Goal: Task Accomplishment & Management: Use online tool/utility

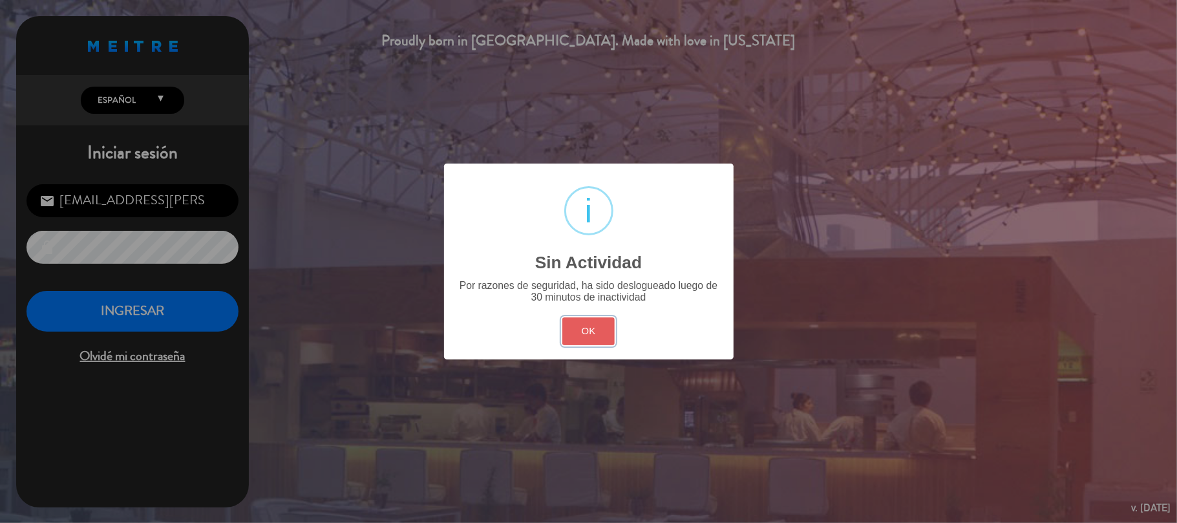
click at [583, 329] on button "OK" at bounding box center [588, 331] width 52 height 28
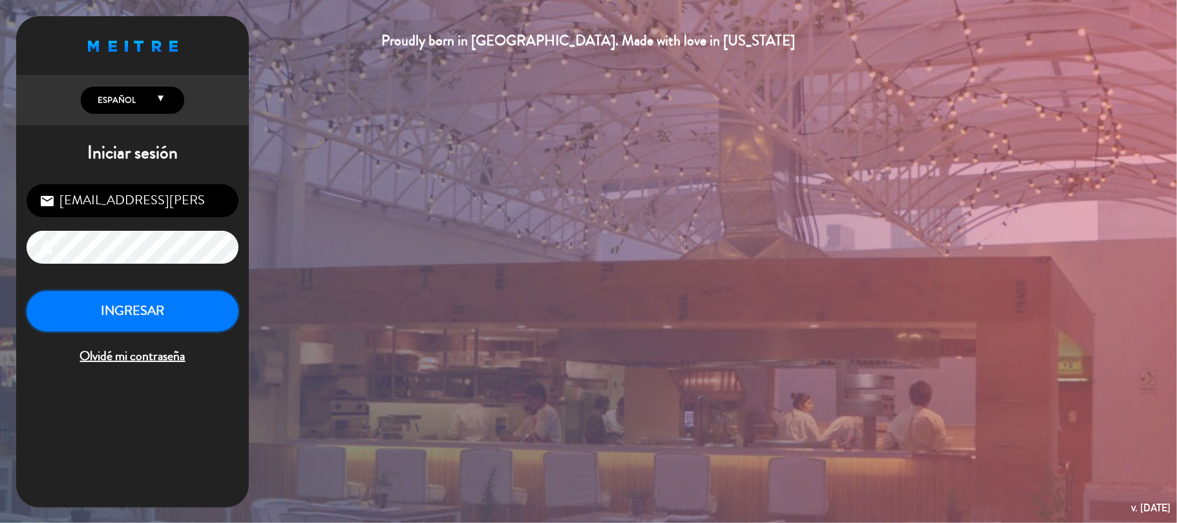
click at [150, 316] on button "INGRESAR" at bounding box center [132, 311] width 212 height 41
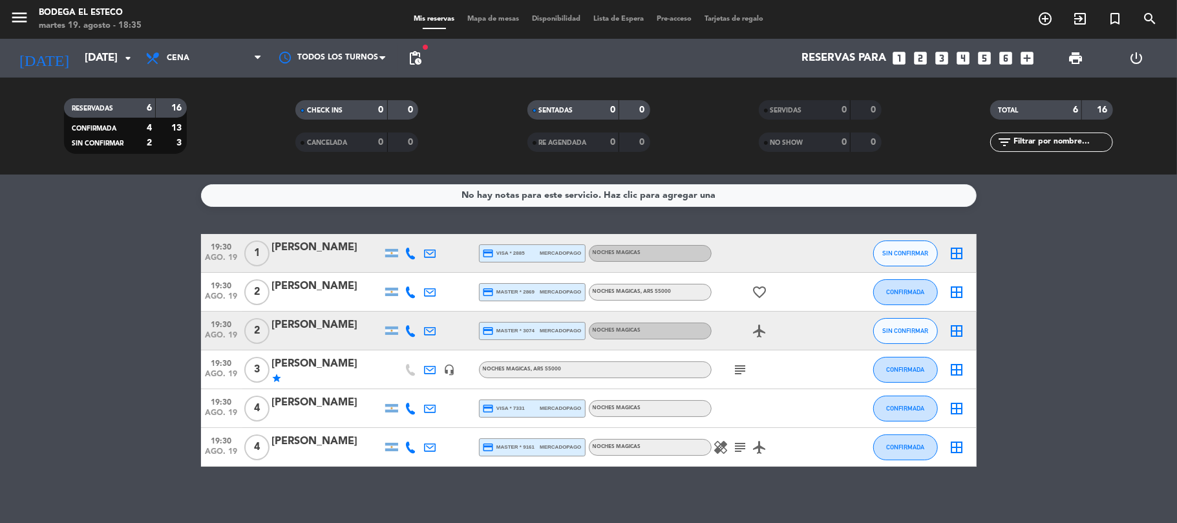
click at [735, 371] on icon "subject" at bounding box center [741, 370] width 16 height 16
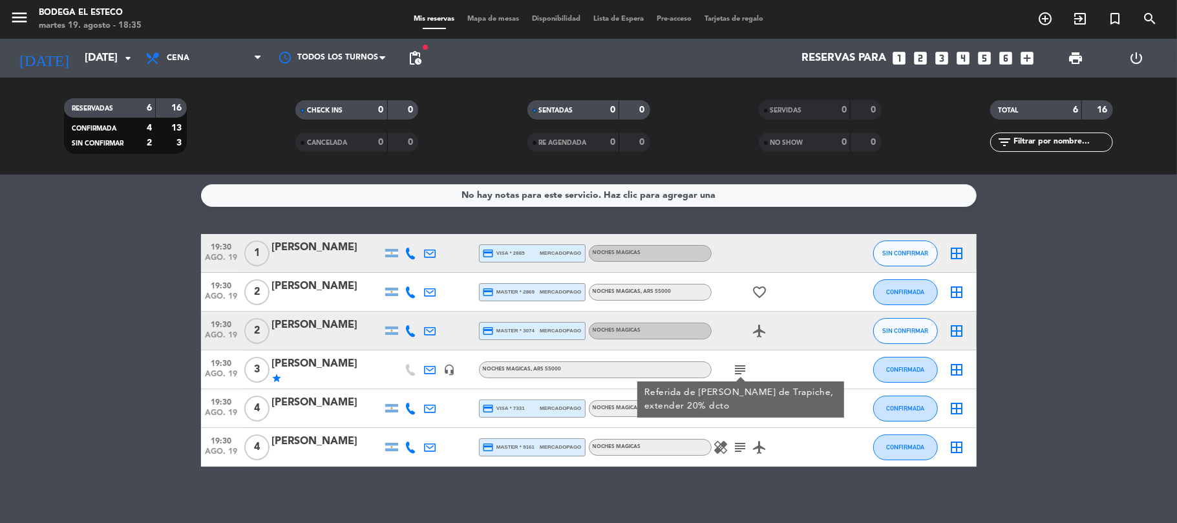
click at [739, 445] on icon "subject" at bounding box center [741, 448] width 16 height 16
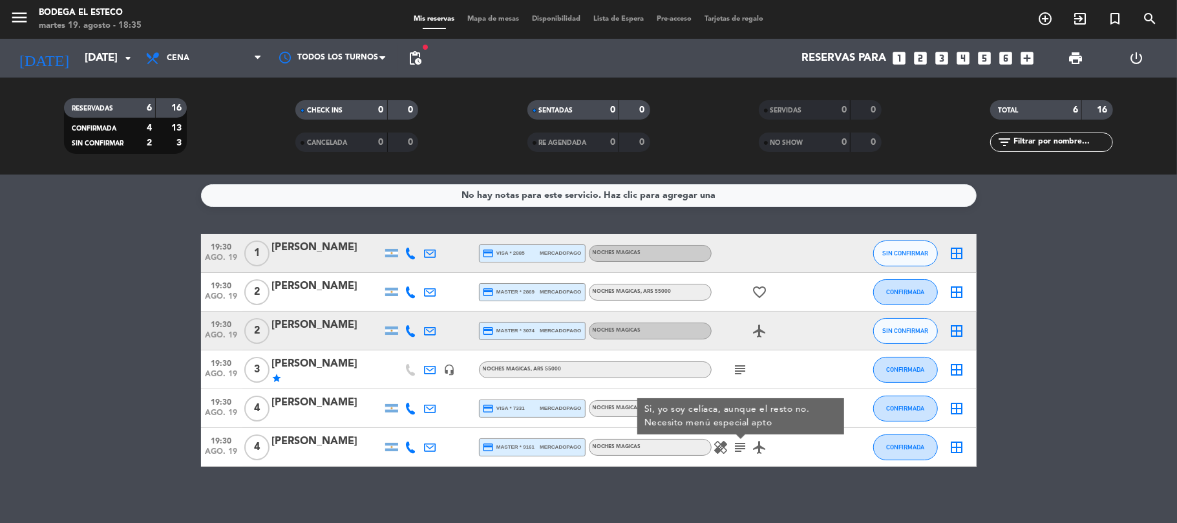
click at [722, 449] on icon "healing" at bounding box center [722, 448] width 16 height 16
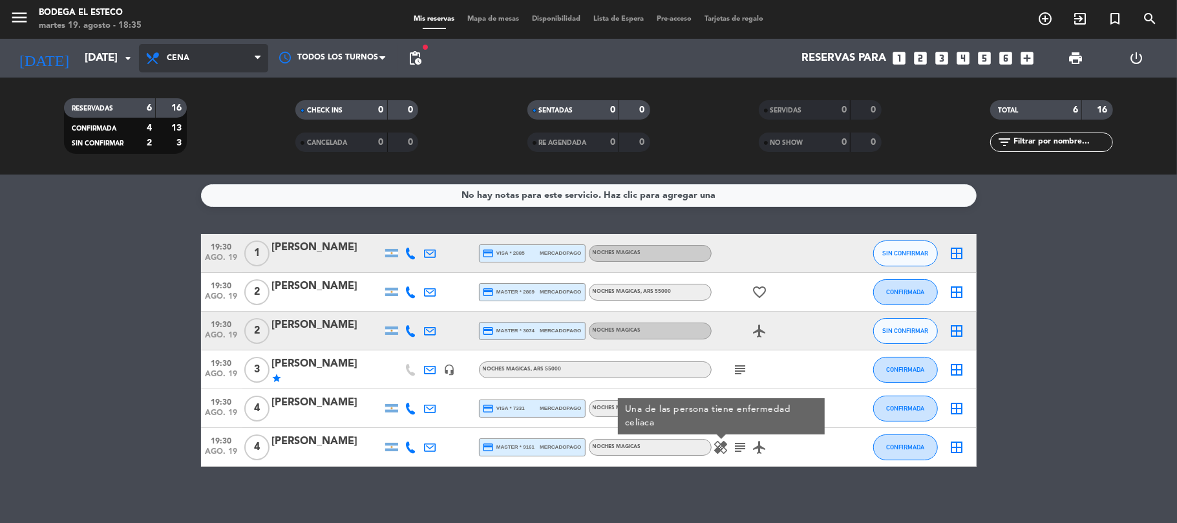
click at [189, 47] on span "Cena" at bounding box center [203, 58] width 129 height 28
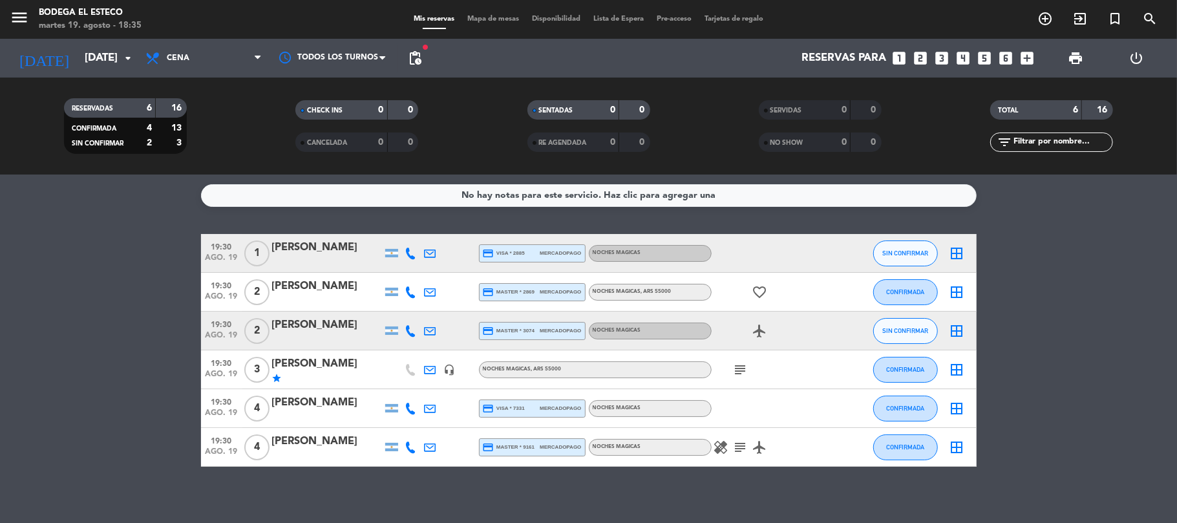
click at [110, 213] on div "No hay notas para este servicio. Haz clic para agregar una 19:30 [DATE] 1 [PERS…" at bounding box center [588, 349] width 1177 height 348
click at [83, 59] on input "[DATE]" at bounding box center [148, 58] width 140 height 25
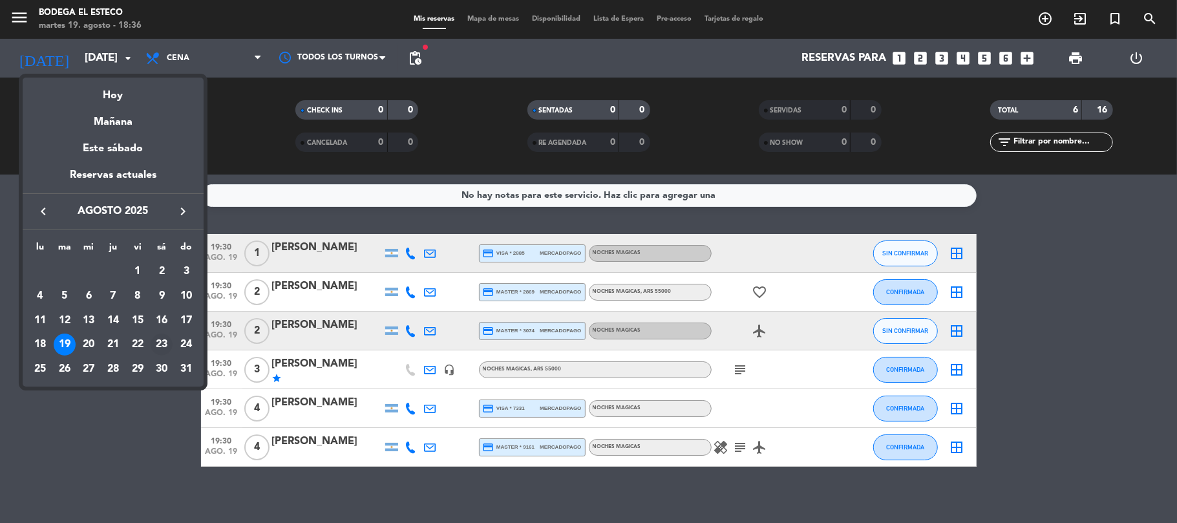
click at [156, 339] on div "23" at bounding box center [162, 345] width 22 height 22
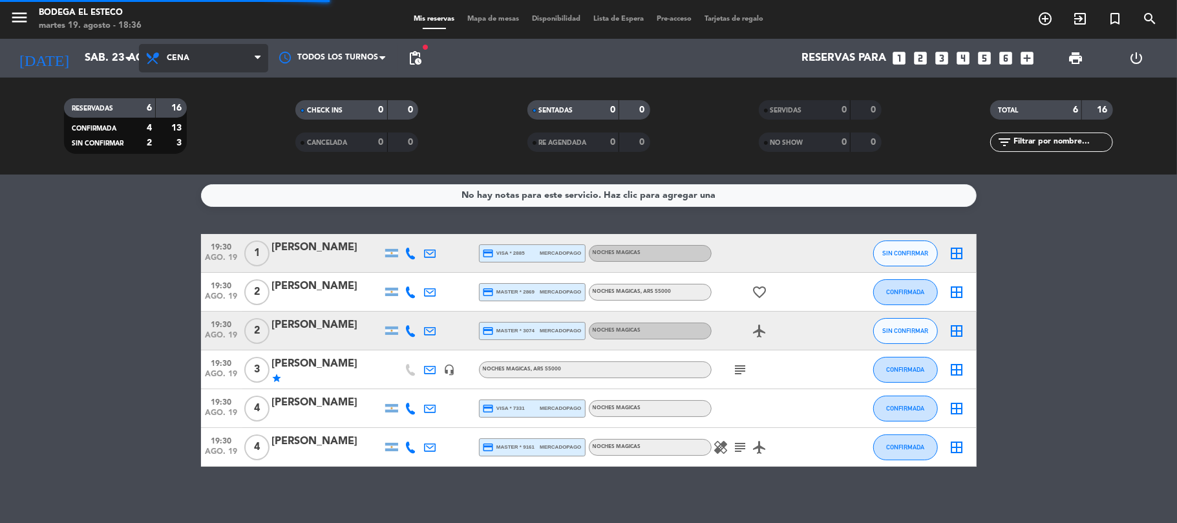
click at [182, 50] on span "Cena" at bounding box center [203, 58] width 129 height 28
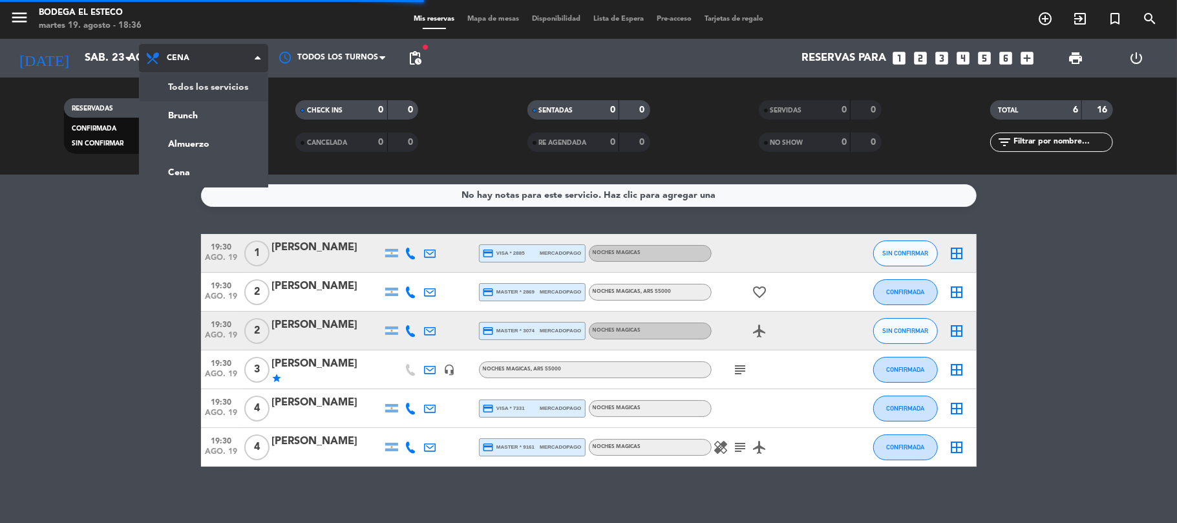
click at [187, 80] on div "menu Bodega El Esteco [DATE] 19. agosto - 18:36 Mis reservas Mapa de mesas Disp…" at bounding box center [588, 87] width 1177 height 175
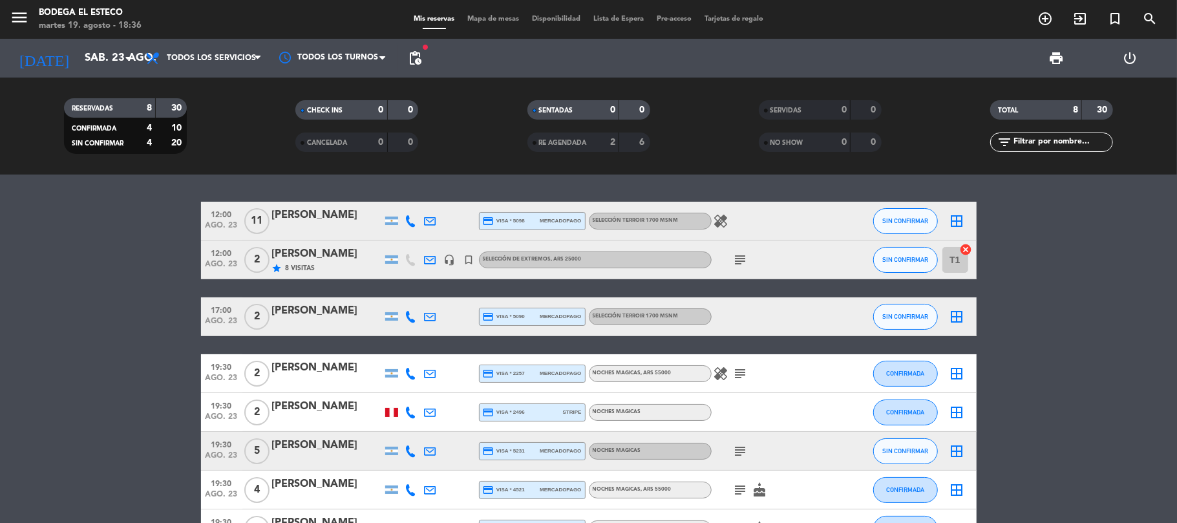
click at [719, 220] on icon "healing" at bounding box center [722, 221] width 16 height 16
click at [737, 253] on icon "subject" at bounding box center [741, 260] width 16 height 16
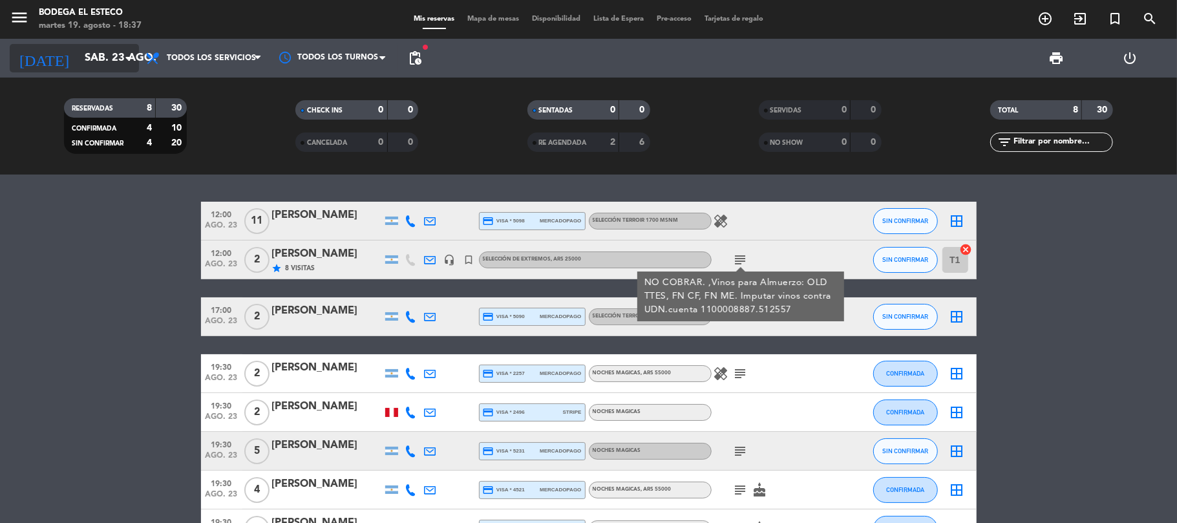
click at [88, 66] on input "sáb. 23 ago." at bounding box center [148, 58] width 140 height 25
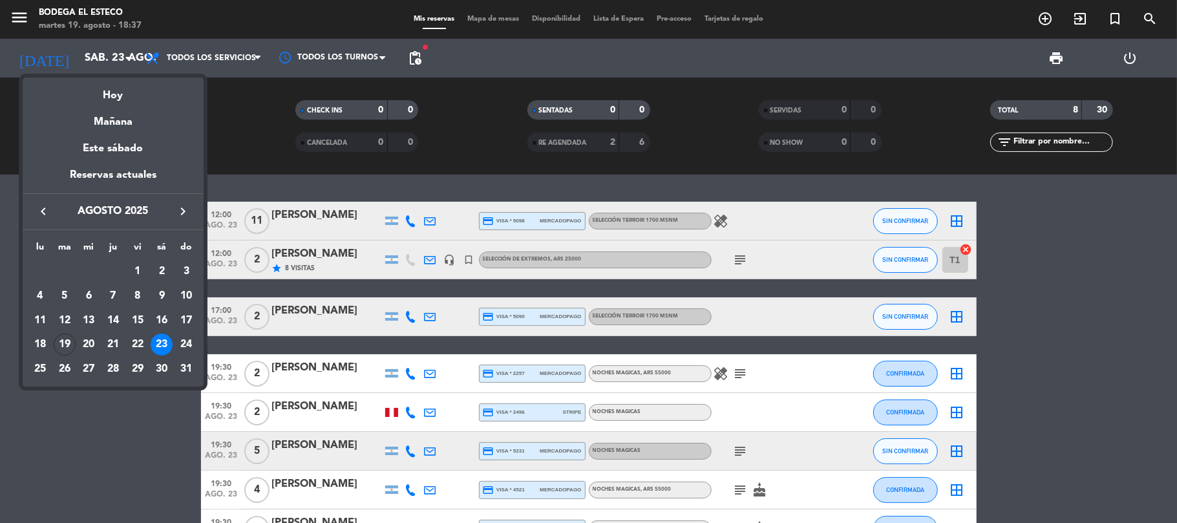
click at [318, 176] on div at bounding box center [588, 261] width 1177 height 523
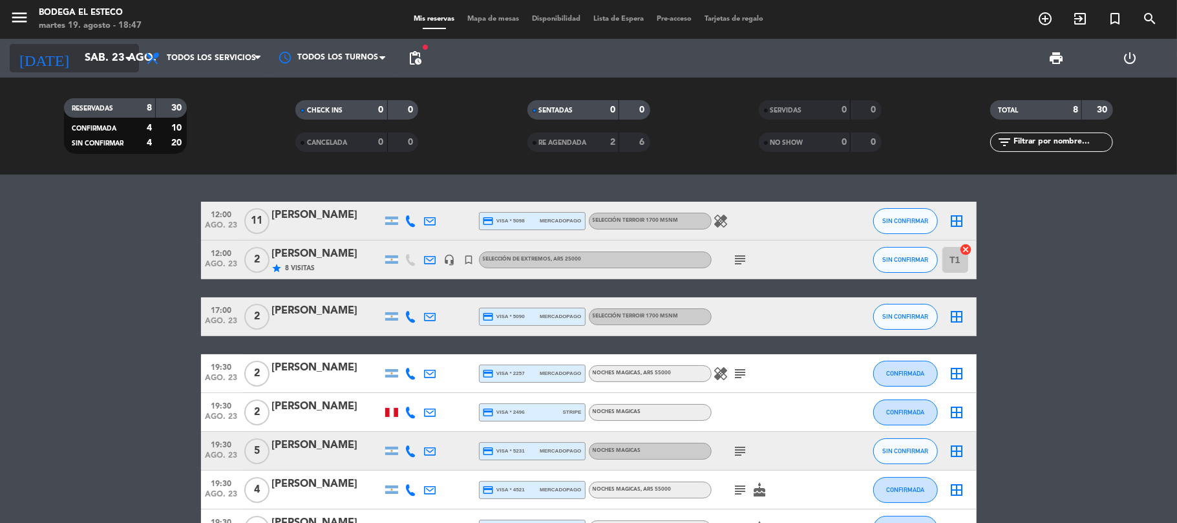
click at [78, 52] on input "sáb. 23 ago." at bounding box center [148, 58] width 140 height 25
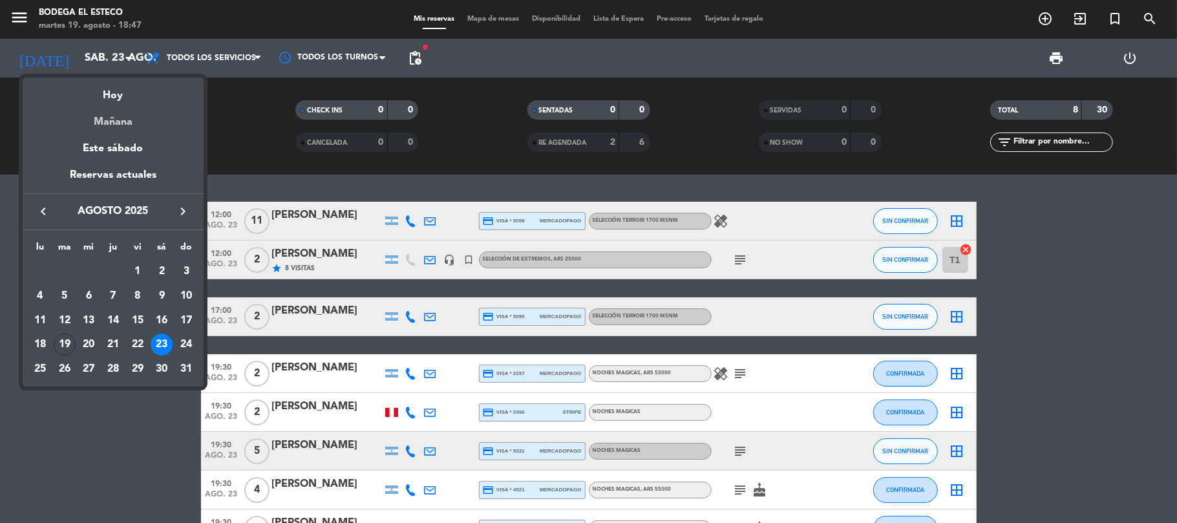
click at [97, 120] on div "Mañana" at bounding box center [113, 117] width 181 height 26
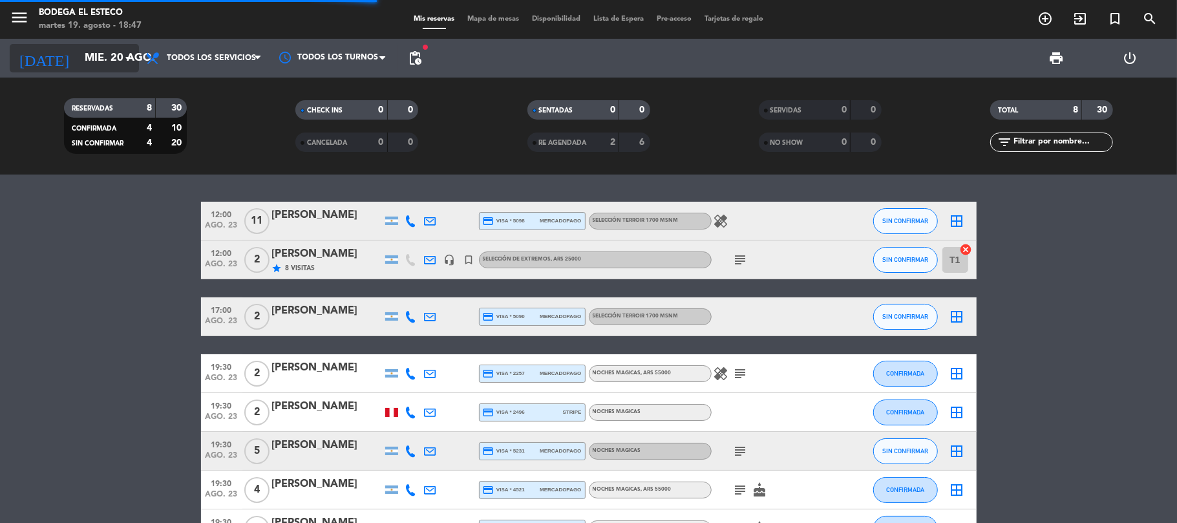
click at [99, 62] on input "mié. 20 ago." at bounding box center [148, 58] width 140 height 25
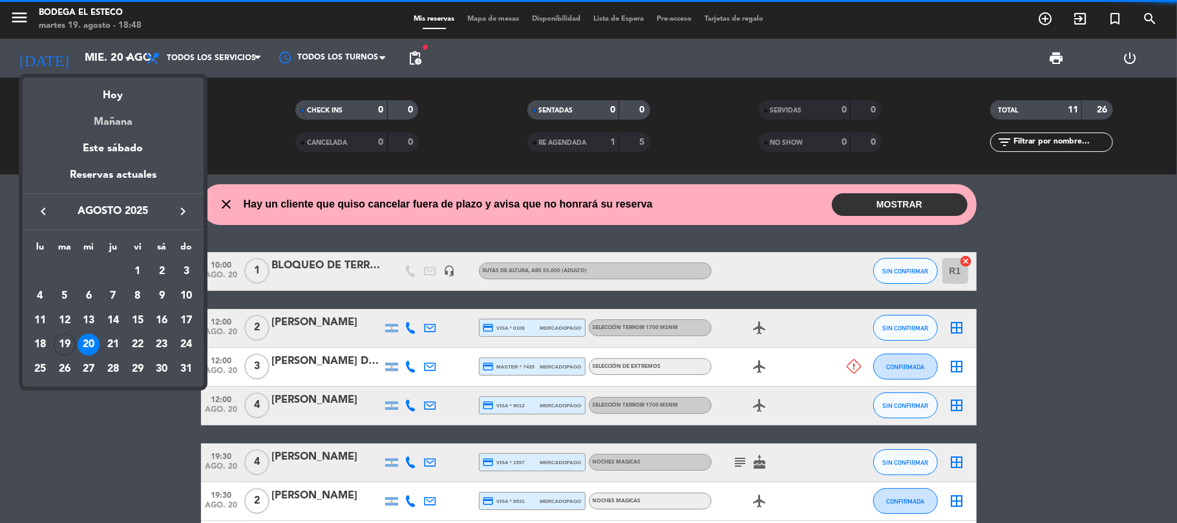
click at [110, 124] on div "Mañana" at bounding box center [113, 117] width 181 height 26
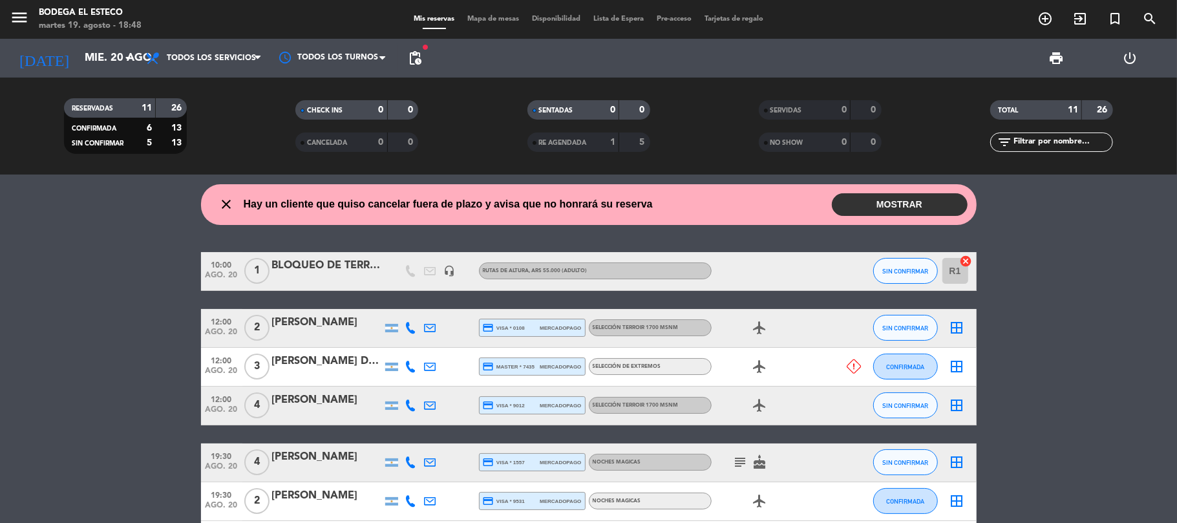
click at [901, 202] on button "MOSTRAR" at bounding box center [900, 204] width 136 height 23
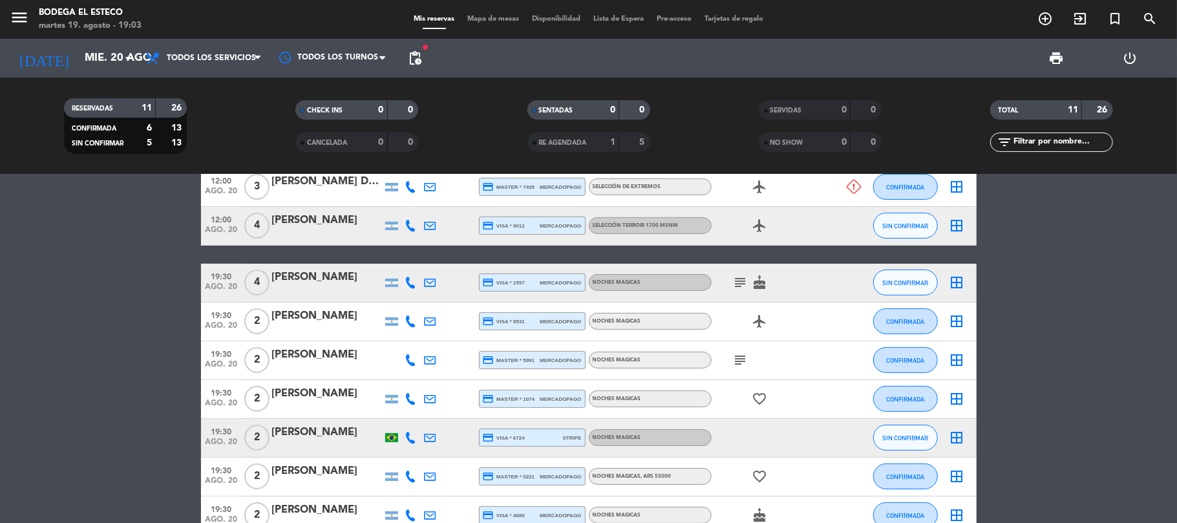
scroll to position [318, 0]
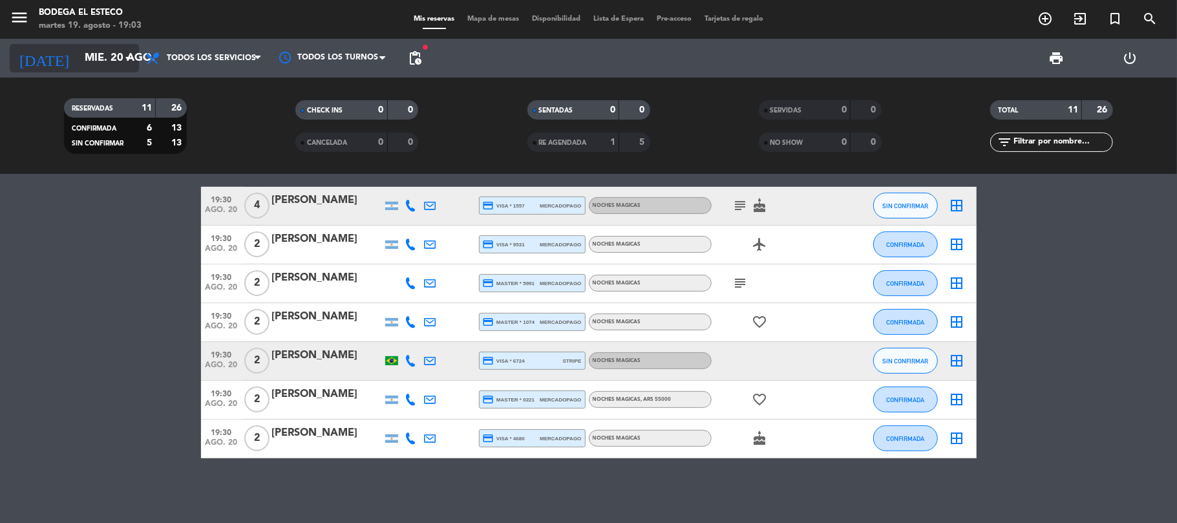
click at [78, 53] on input "mié. 20 ago." at bounding box center [148, 58] width 140 height 25
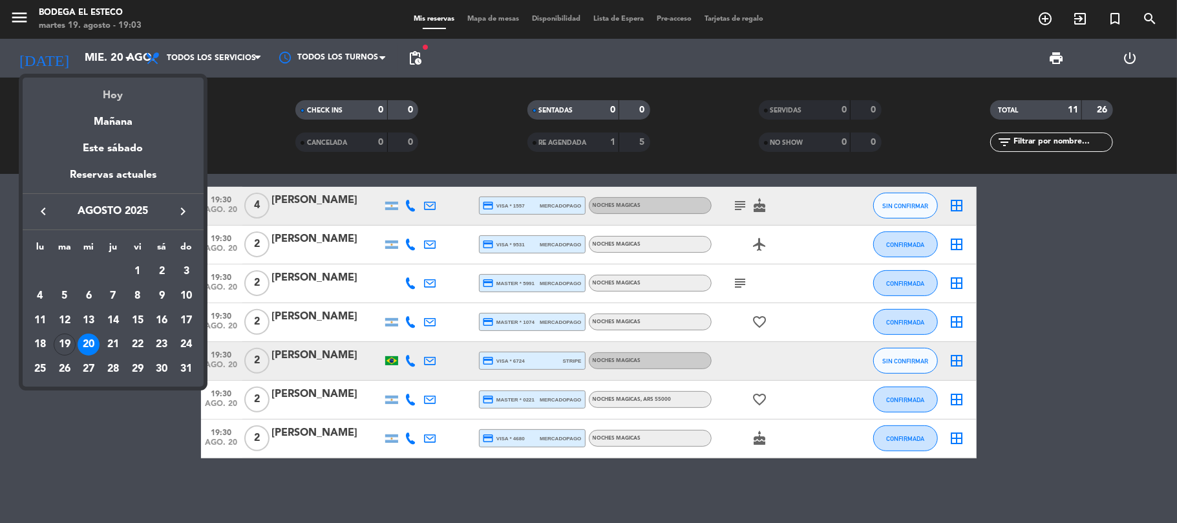
click at [102, 93] on div "Hoy" at bounding box center [113, 91] width 181 height 26
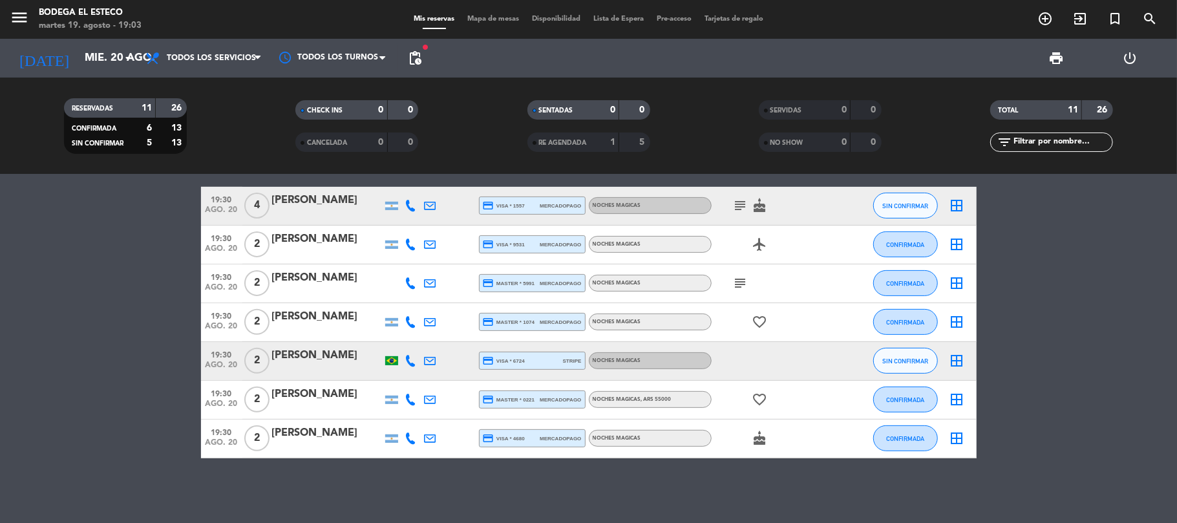
type input "[DATE]"
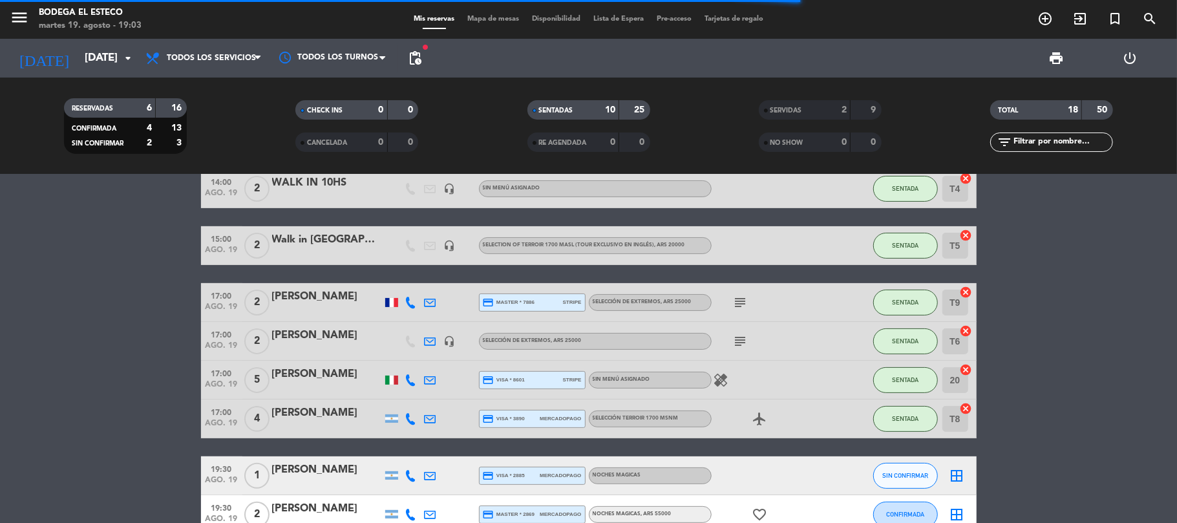
scroll to position [436, 0]
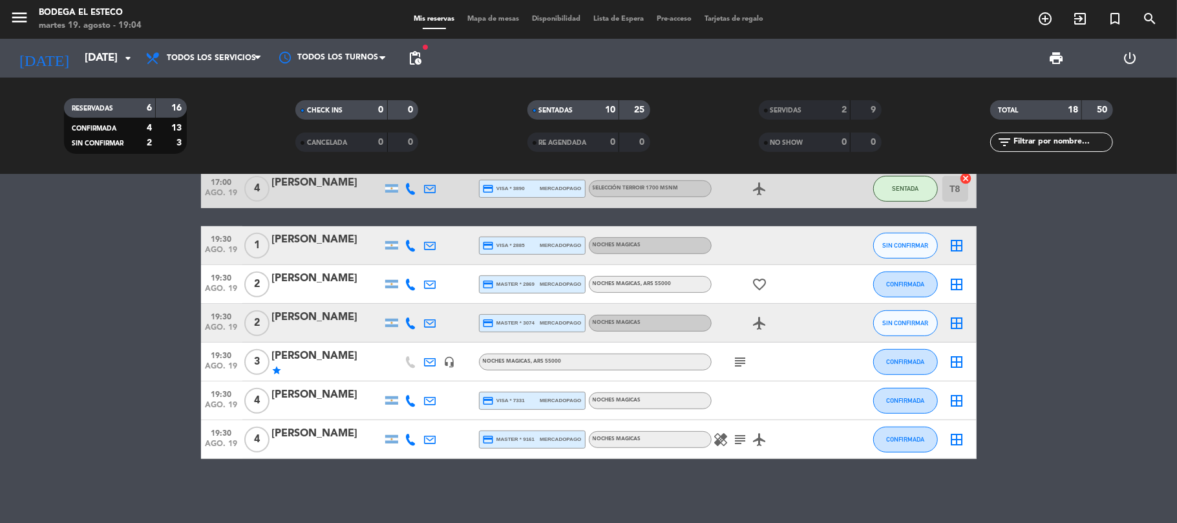
click at [739, 357] on icon "subject" at bounding box center [741, 362] width 16 height 16
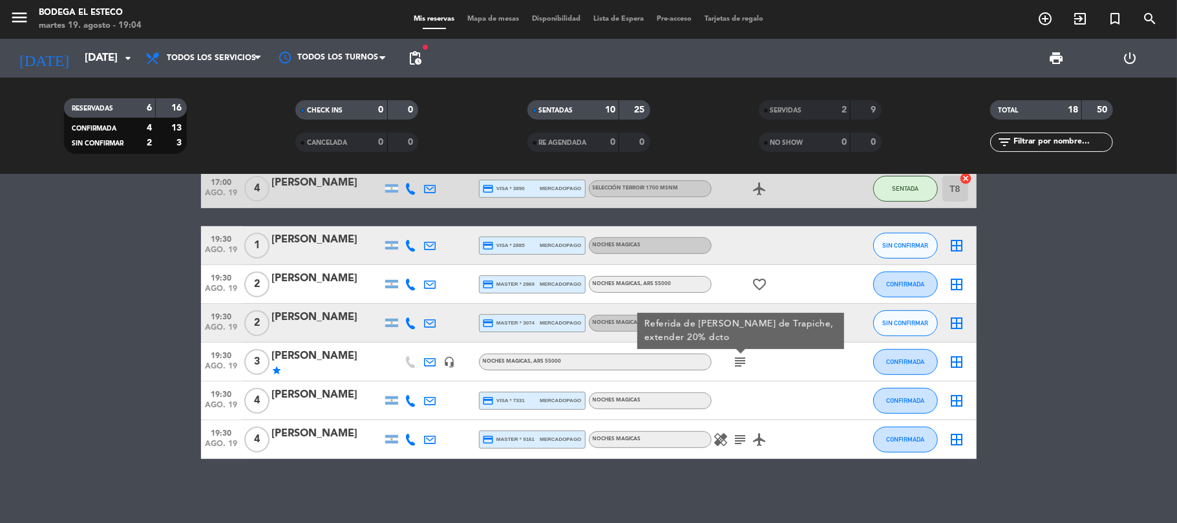
click at [740, 358] on icon "subject" at bounding box center [741, 362] width 16 height 16
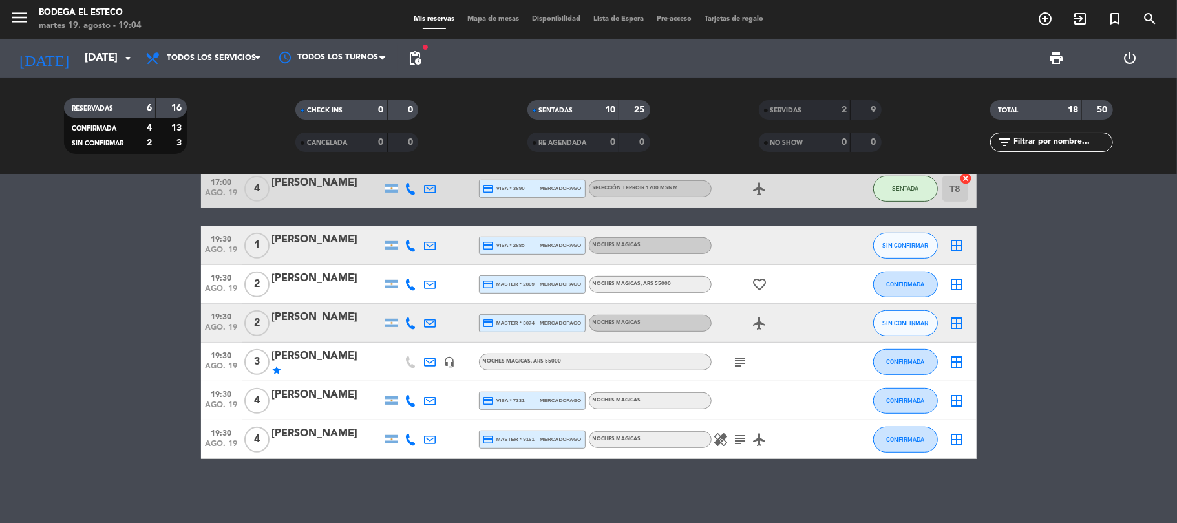
click at [739, 363] on icon "subject" at bounding box center [741, 362] width 16 height 16
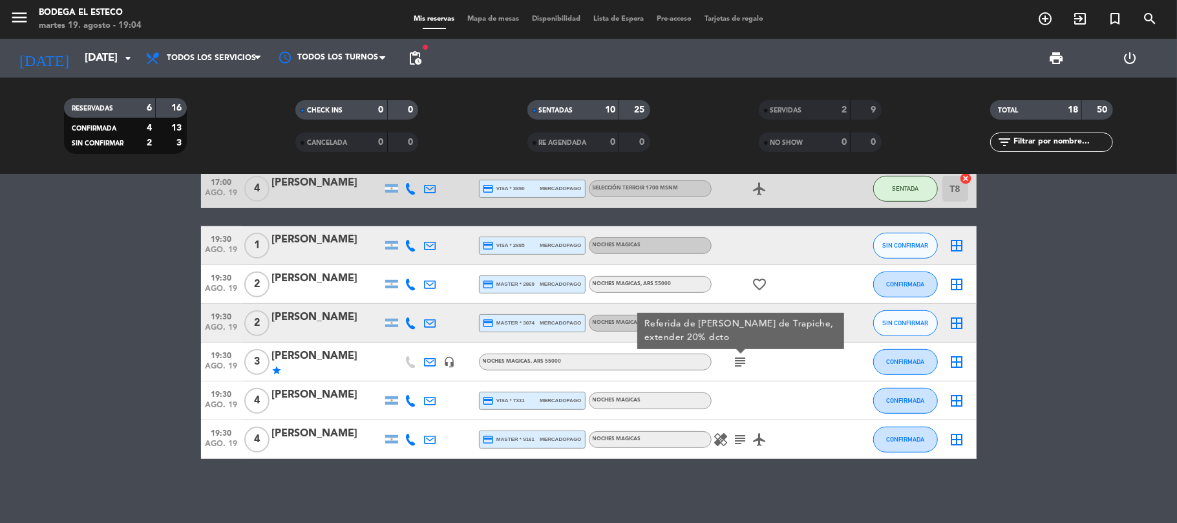
click at [955, 360] on icon "border_all" at bounding box center [957, 362] width 16 height 16
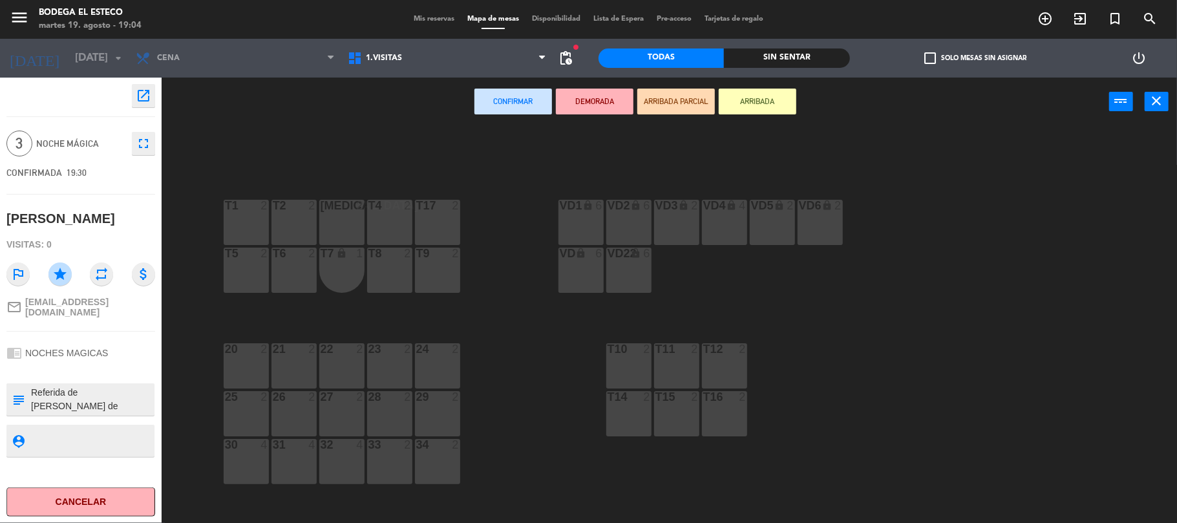
click at [249, 226] on div "T1 2" at bounding box center [246, 222] width 45 height 45
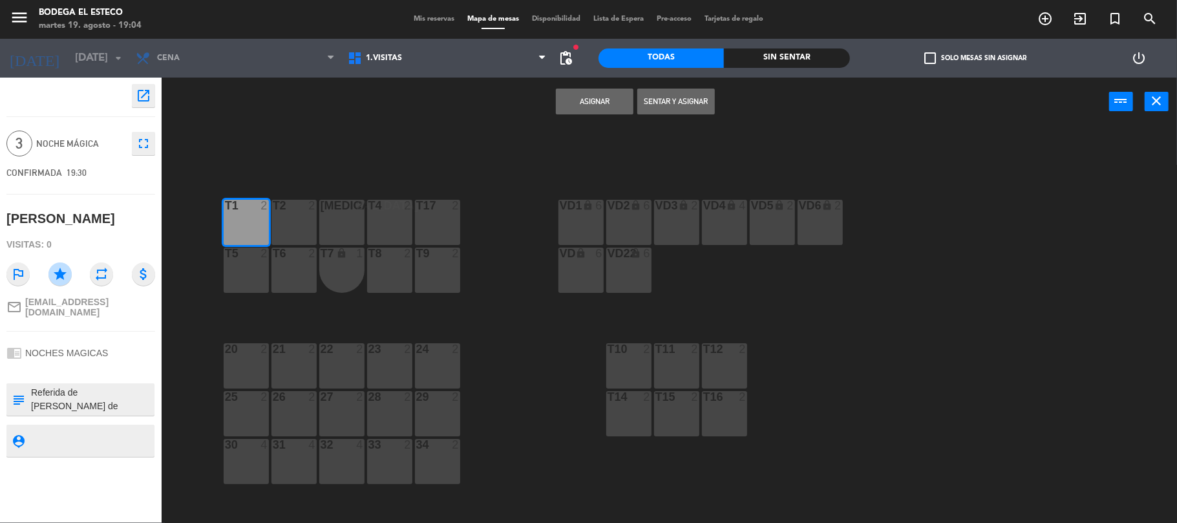
click at [676, 96] on button "Sentar y Asignar" at bounding box center [676, 102] width 78 height 26
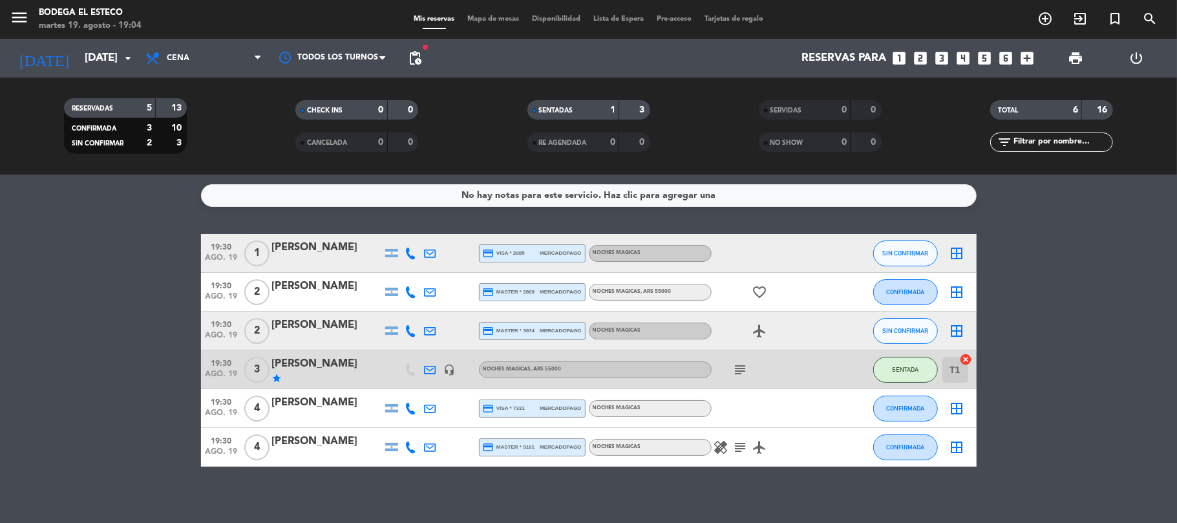
click at [432, 368] on icon at bounding box center [431, 370] width 12 height 12
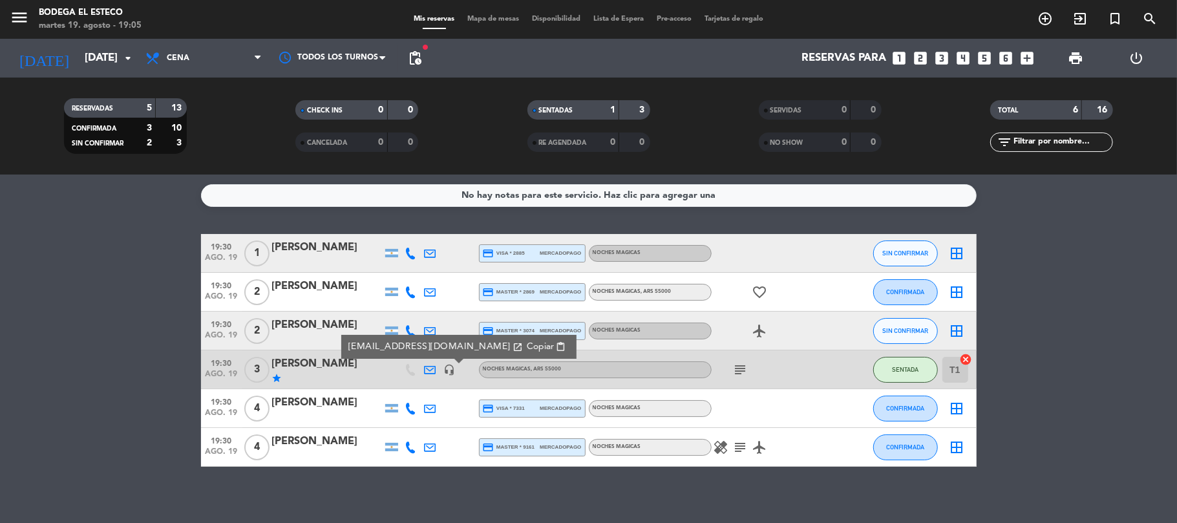
click at [526, 341] on span "Copiar" at bounding box center [539, 347] width 27 height 14
